Goal: Information Seeking & Learning: Learn about a topic

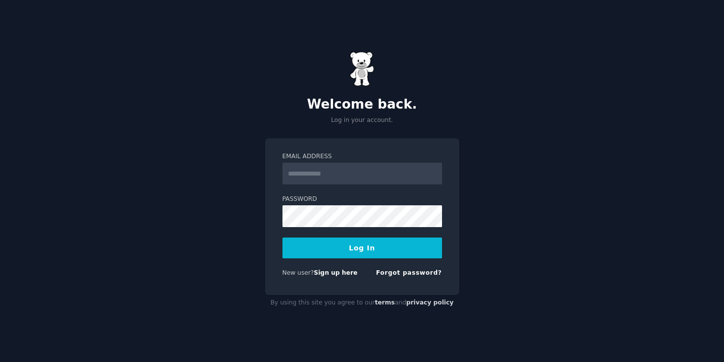
type input "**********"
click at [354, 251] on button "Log In" at bounding box center [363, 247] width 160 height 21
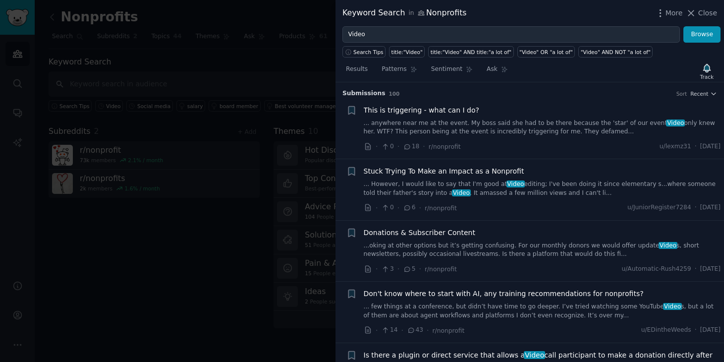
click at [531, 185] on link "... However, I would like to say that I'm good at Video editing; I've been doin…" at bounding box center [542, 188] width 357 height 17
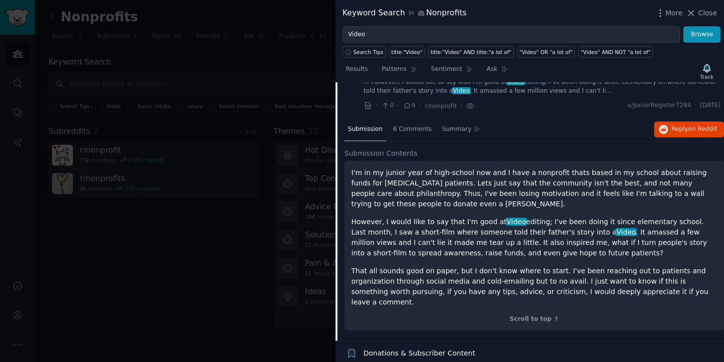
scroll to position [102, 0]
click at [417, 137] on div "6 Comments" at bounding box center [413, 130] width 46 height 24
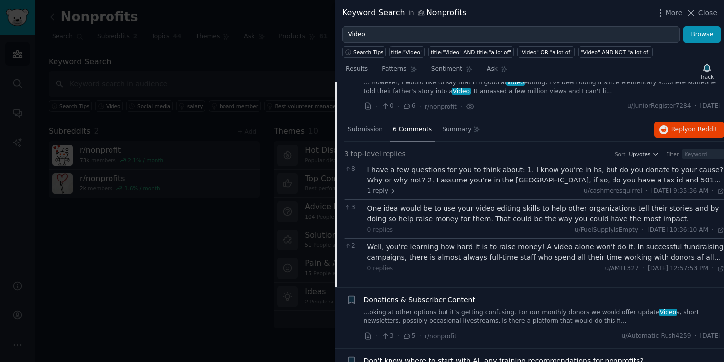
click at [539, 177] on div "I have a few questions for you to think about: 1. I know you’re in hs, but do y…" at bounding box center [545, 175] width 357 height 21
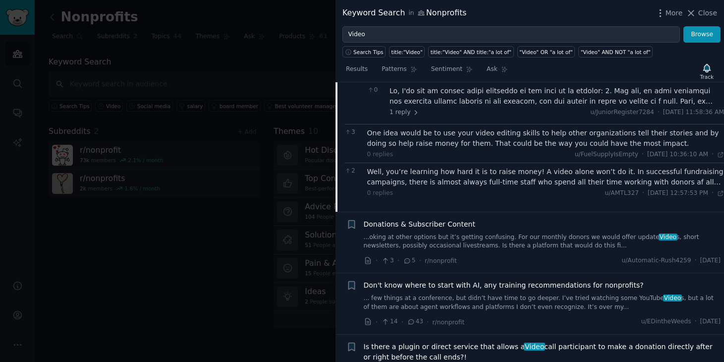
scroll to position [283, 0]
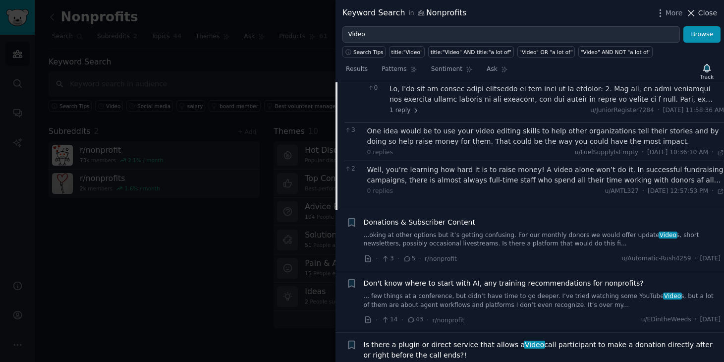
click at [694, 13] on icon at bounding box center [691, 13] width 10 height 10
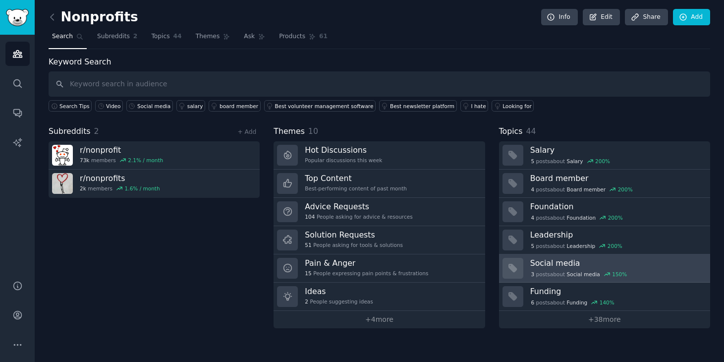
click at [632, 268] on div "3 post s about Social media 150 %" at bounding box center [616, 273] width 173 height 10
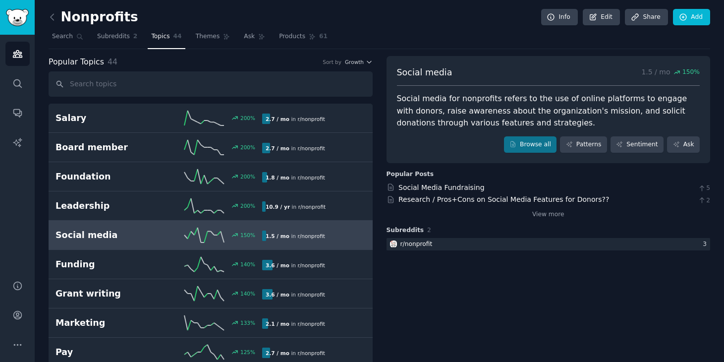
click at [481, 186] on div "Social Media Fundraising 5" at bounding box center [549, 187] width 324 height 10
click at [467, 184] on link "Social Media Fundraising" at bounding box center [442, 187] width 86 height 8
click at [552, 216] on link "View more" at bounding box center [548, 214] width 32 height 9
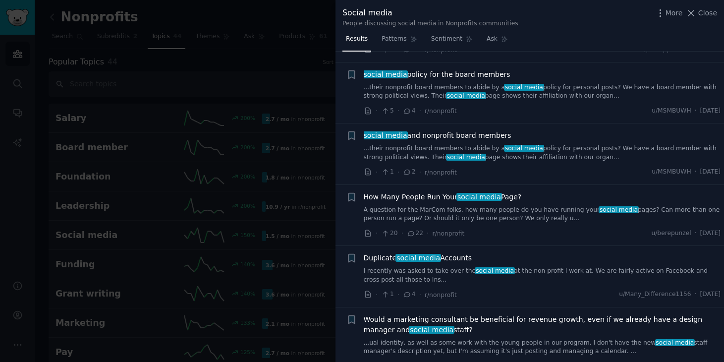
scroll to position [71, 0]
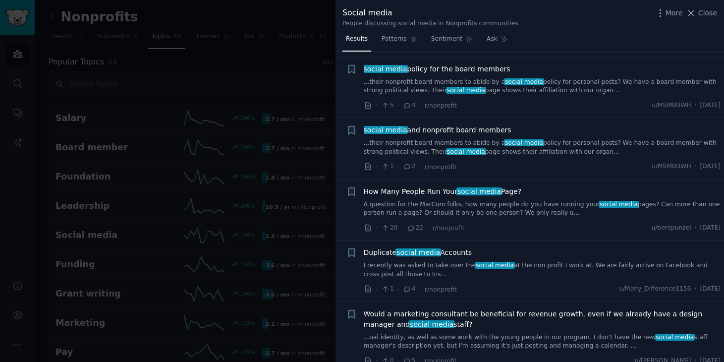
click at [527, 204] on link "A question for the MarCom folks, how many people do you have running your socia…" at bounding box center [542, 208] width 357 height 17
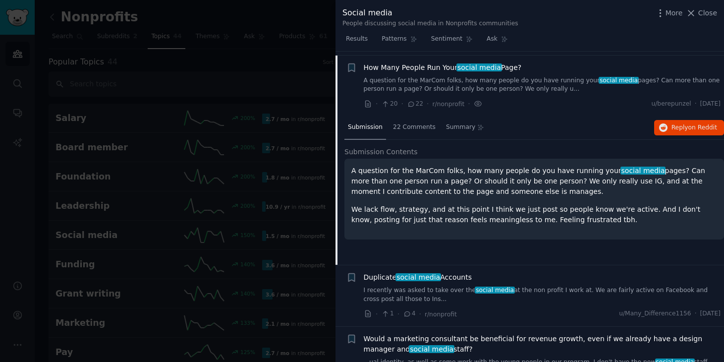
scroll to position [199, 0]
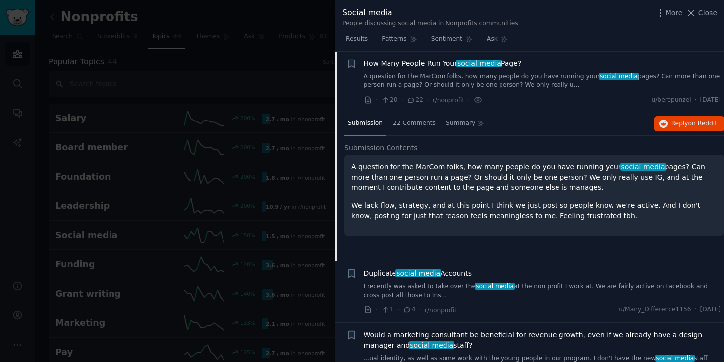
click at [560, 186] on p "A question for the MarCom folks, how many people do you have running your socia…" at bounding box center [534, 177] width 366 height 31
click at [524, 168] on p "A question for the MarCom folks, how many people do you have running your socia…" at bounding box center [534, 177] width 366 height 31
click at [420, 124] on span "22 Comments" at bounding box center [414, 123] width 43 height 9
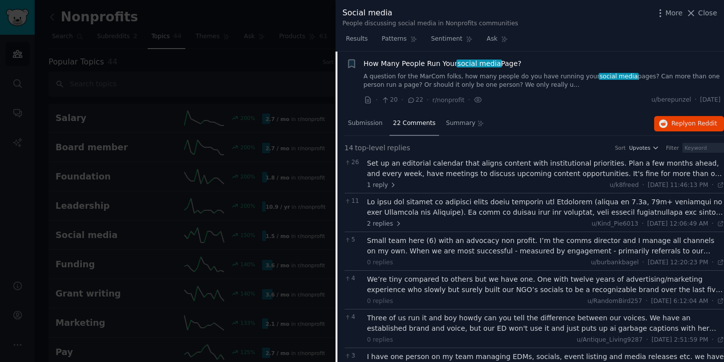
scroll to position [201, 0]
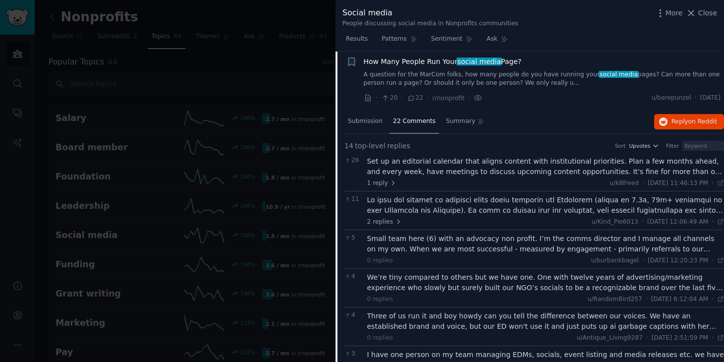
click at [540, 167] on div "Set up an editorial calendar that aligns content with institutional priorities.…" at bounding box center [545, 166] width 357 height 21
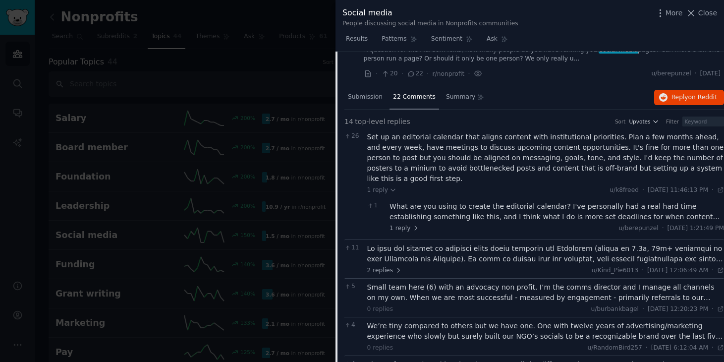
scroll to position [232, 0]
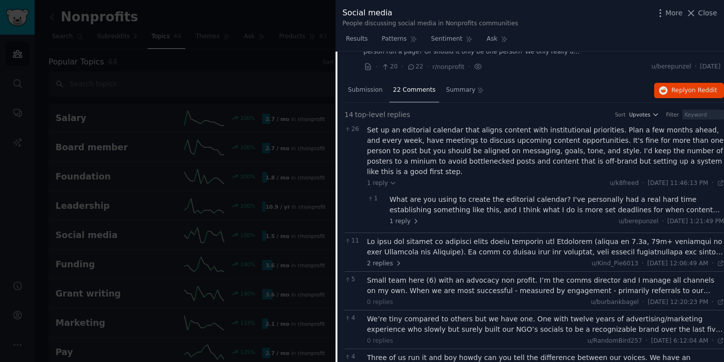
click at [475, 194] on div "What are you using to create the editorial calendar? I've personally had a real…" at bounding box center [557, 204] width 335 height 21
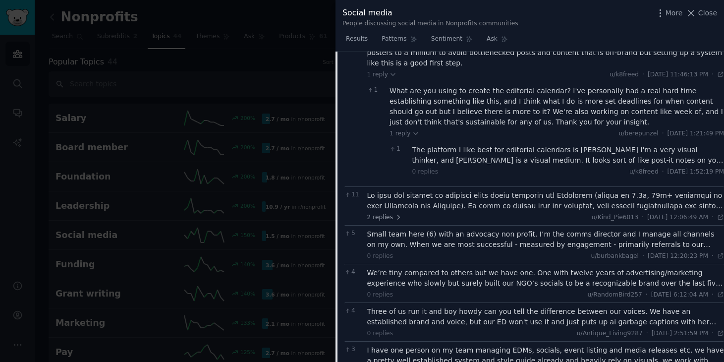
scroll to position [346, 0]
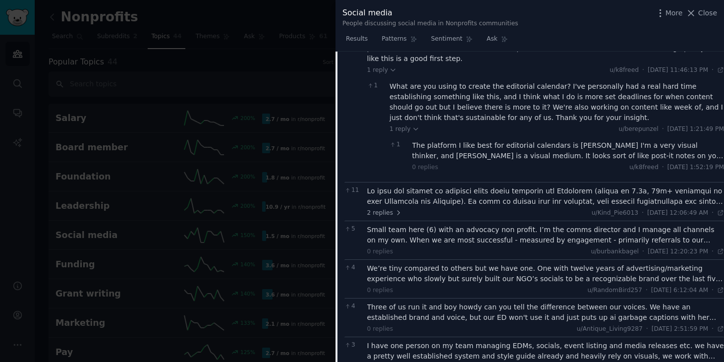
click at [483, 189] on div at bounding box center [545, 196] width 357 height 21
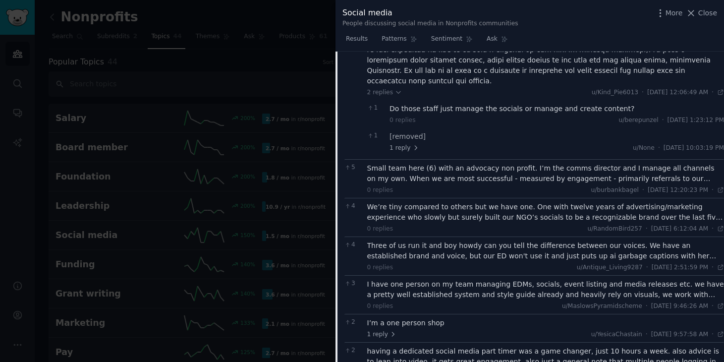
scroll to position [580, 0]
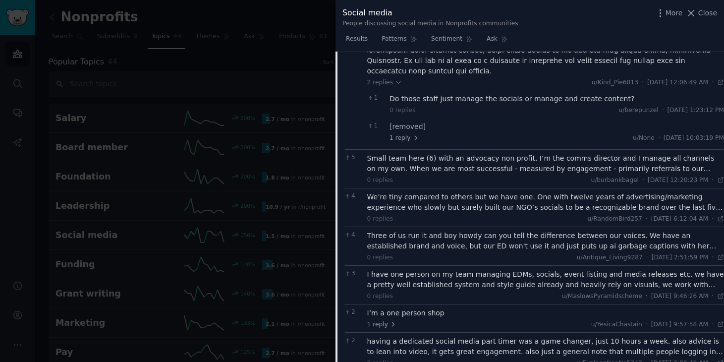
click at [565, 153] on div "Small team here (6) with an advocacy non profit. I’m the comms director and I m…" at bounding box center [545, 163] width 357 height 21
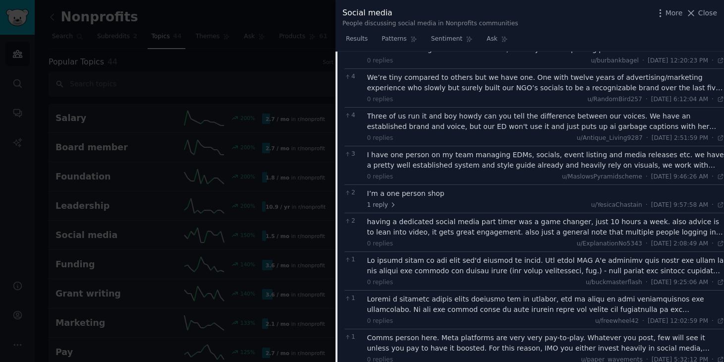
scroll to position [742, 0]
